Goal: Find specific page/section: Find specific page/section

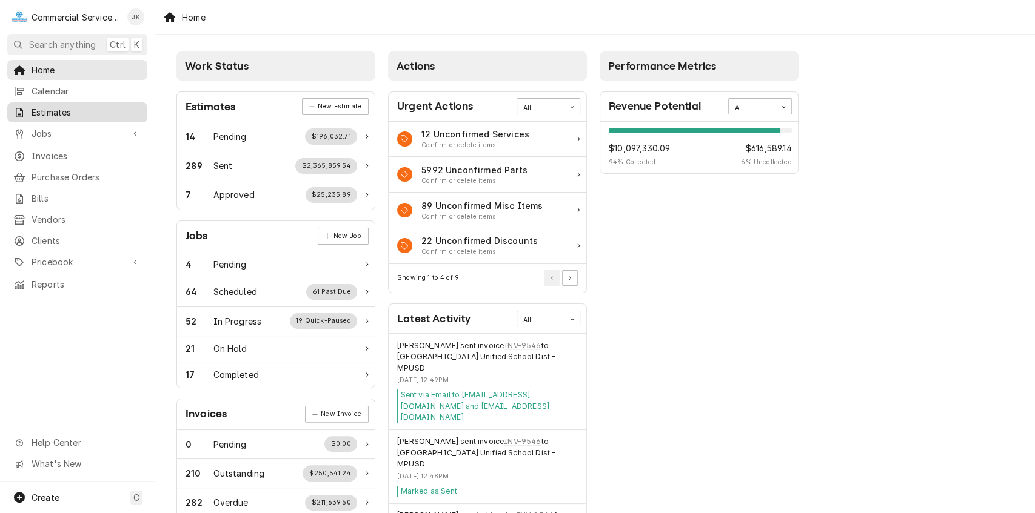
click at [87, 106] on span "Estimates" at bounding box center [87, 112] width 110 height 13
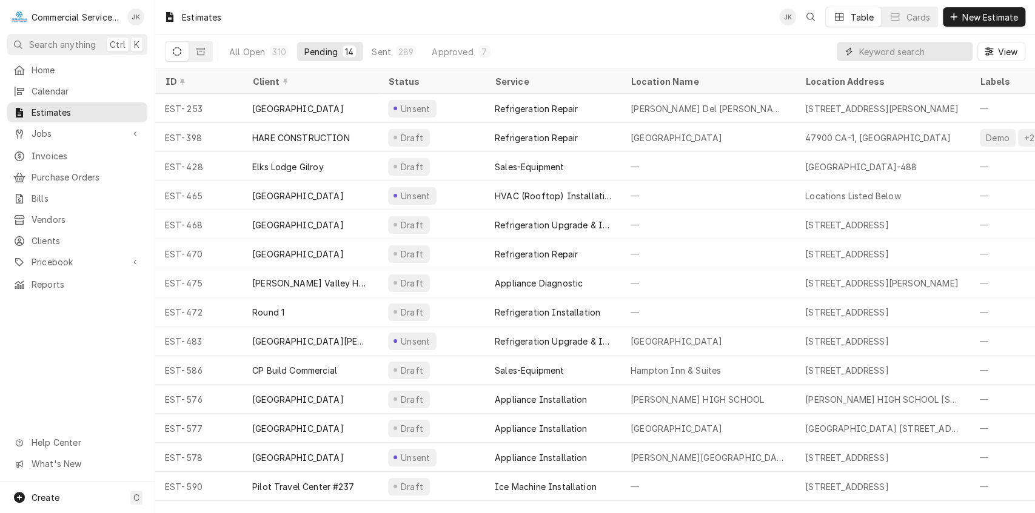
click at [930, 42] on input "Dynamic Content Wrapper" at bounding box center [912, 51] width 108 height 19
click at [936, 53] on input "Dynamic Content Wrapper" at bounding box center [912, 51] width 108 height 19
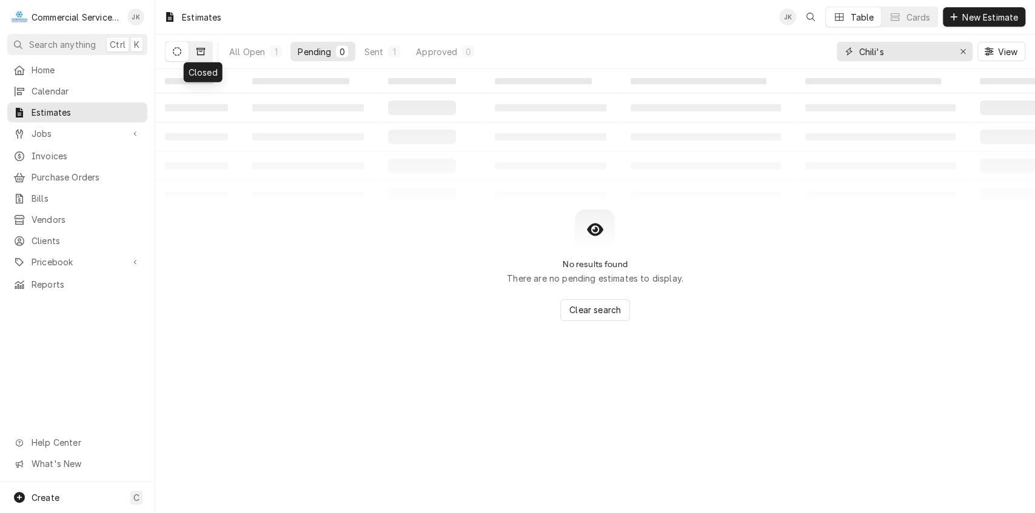
type input "Chili's"
click at [196, 51] on icon "Dynamic Content Wrapper" at bounding box center [200, 51] width 8 height 8
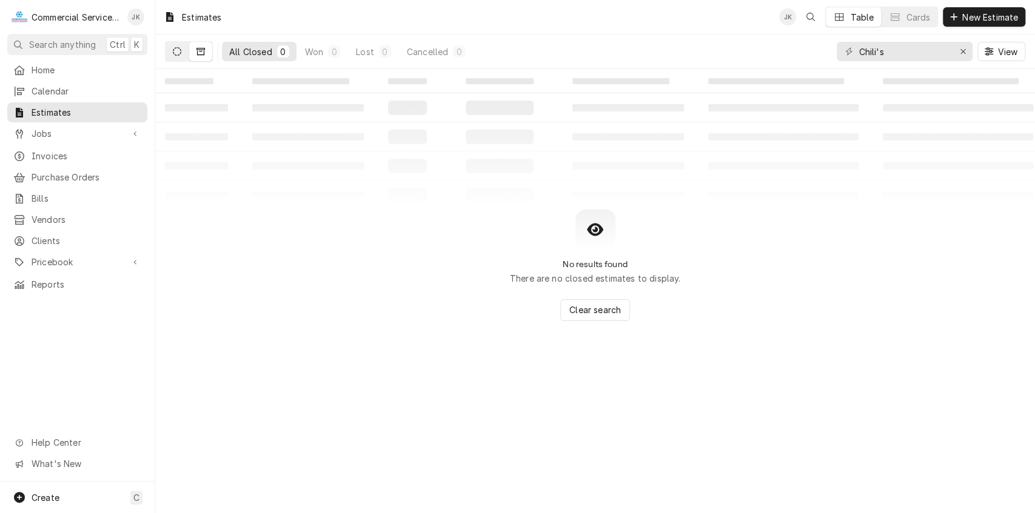
click at [175, 48] on icon "Dynamic Content Wrapper" at bounding box center [177, 51] width 8 height 8
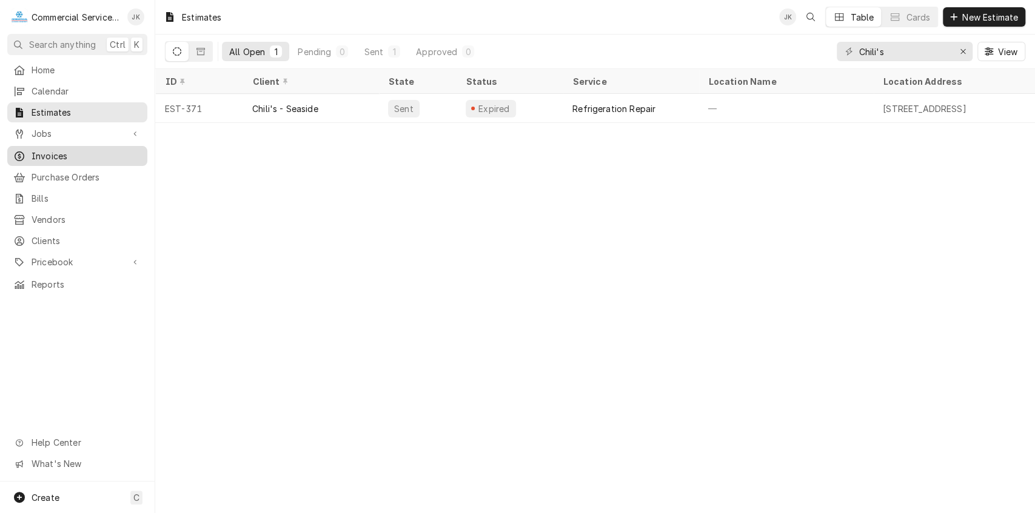
click at [103, 150] on span "Invoices" at bounding box center [87, 156] width 110 height 13
